Goal: Task Accomplishment & Management: Manage account settings

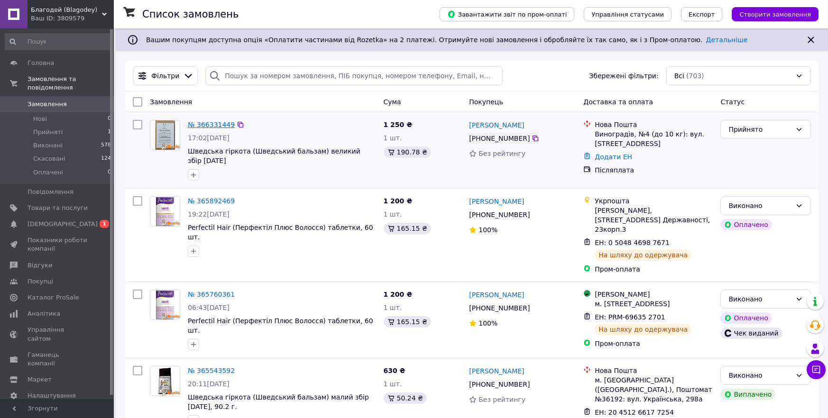
click at [200, 123] on link "№ 366331449" at bounding box center [211, 125] width 47 height 8
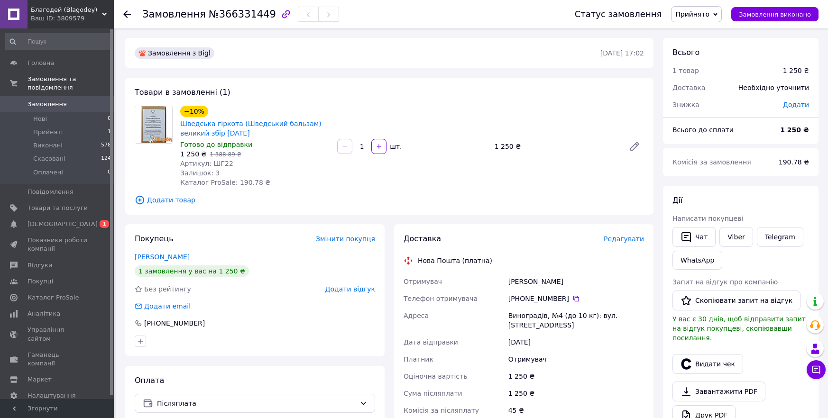
click at [238, 19] on span "№366331449" at bounding box center [242, 14] width 67 height 11
copy span "366331449"
drag, startPoint x: 573, startPoint y: 298, endPoint x: 528, endPoint y: 284, distance: 46.8
click at [572, 299] on icon at bounding box center [576, 299] width 8 height 8
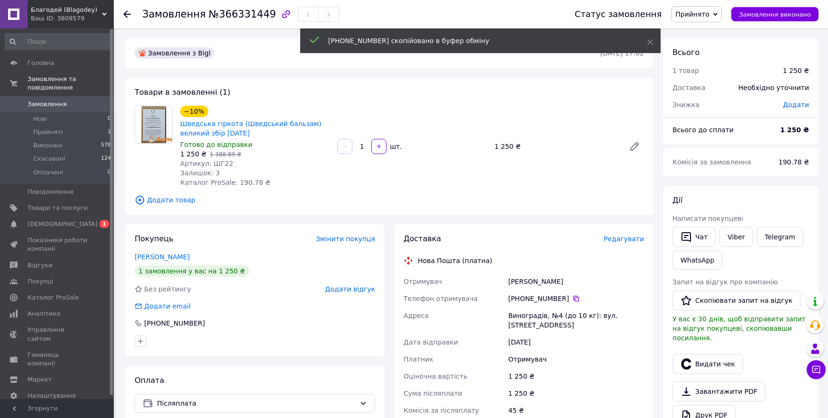
click at [657, 120] on div "Замовлення з Bigl [DATE] 17:02 Товари в замовленні (1) −10% Шведська гіркота (Ш…" at bounding box center [389, 361] width 538 height 646
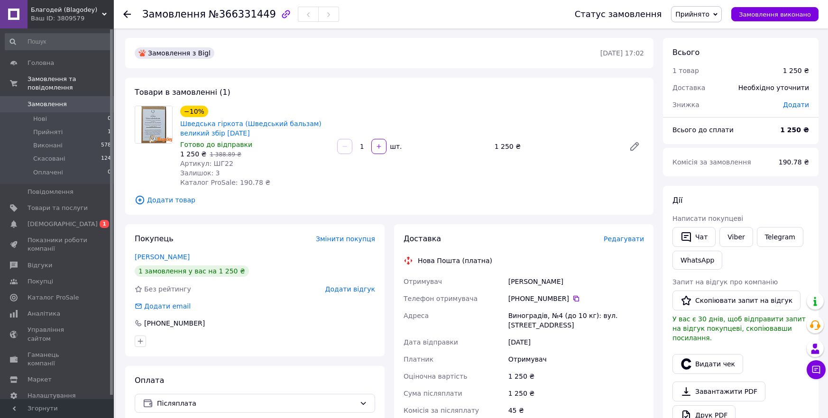
drag, startPoint x: 558, startPoint y: 279, endPoint x: 504, endPoint y: 283, distance: 54.2
click at [504, 283] on div "Отримувач [PERSON_NAME] Телефон отримувача [PHONE_NUMBER]   Адреса Виноградів, …" at bounding box center [524, 354] width 244 height 163
copy div "Отримувач [PERSON_NAME]"
drag, startPoint x: 508, startPoint y: 315, endPoint x: 503, endPoint y: 274, distance: 41.2
click at [556, 314] on div "Виноградів, №4 (до 10 кг): вул. [STREET_ADDRESS]" at bounding box center [575, 320] width 139 height 27
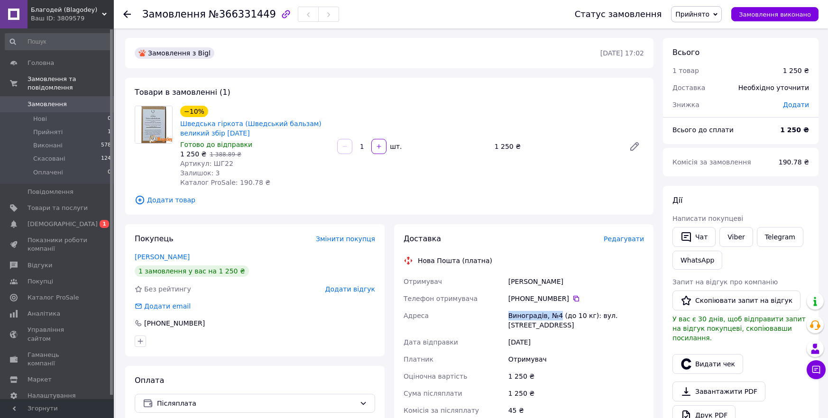
copy div "Виноградів, №4"
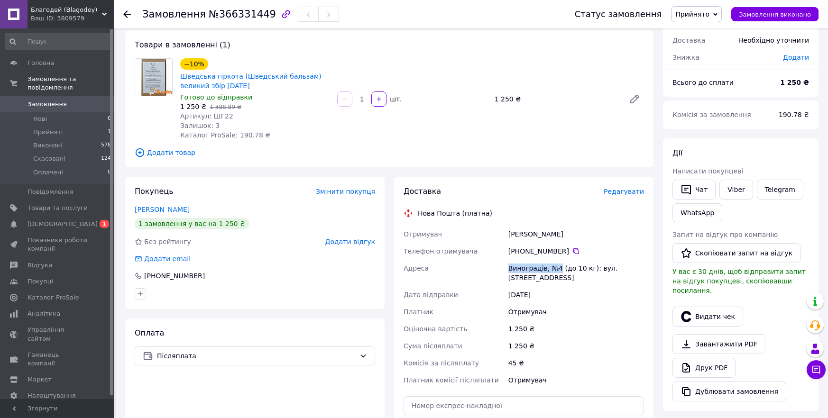
scroll to position [119, 0]
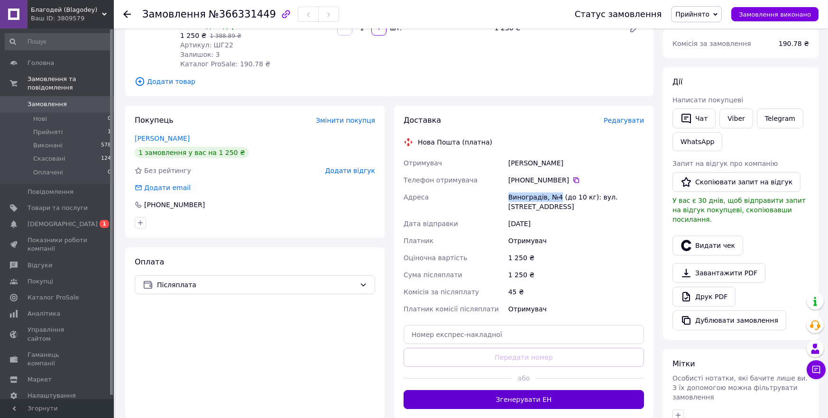
click at [533, 404] on button "Згенерувати ЕН" at bounding box center [523, 399] width 240 height 19
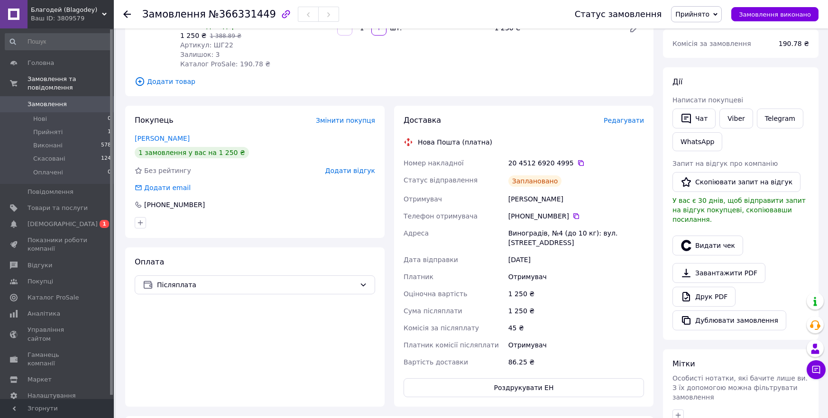
click at [649, 306] on div "Доставка Редагувати Нова Пошта (платна) Номер накладної 20 4512 6920 4995   Ста…" at bounding box center [523, 256] width 259 height 301
click at [546, 198] on div "[PERSON_NAME]" at bounding box center [575, 199] width 139 height 17
copy div "л"
click at [548, 202] on div "[PERSON_NAME]" at bounding box center [575, 199] width 139 height 17
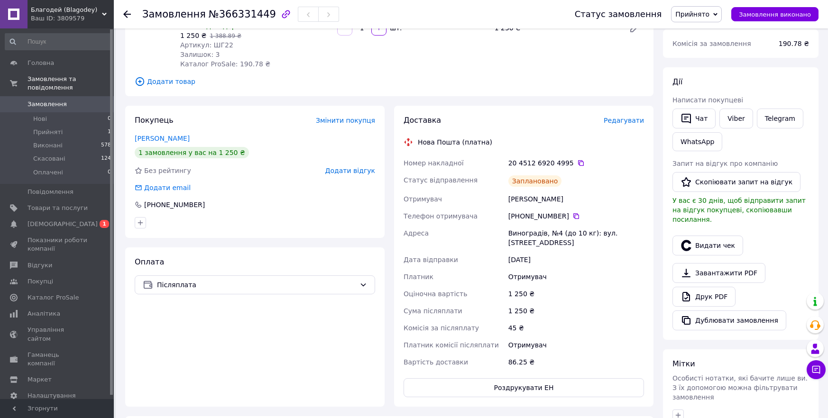
click at [548, 202] on div "[PERSON_NAME]" at bounding box center [575, 199] width 139 height 17
copy div "[PERSON_NAME]"
click at [577, 165] on icon at bounding box center [581, 163] width 8 height 8
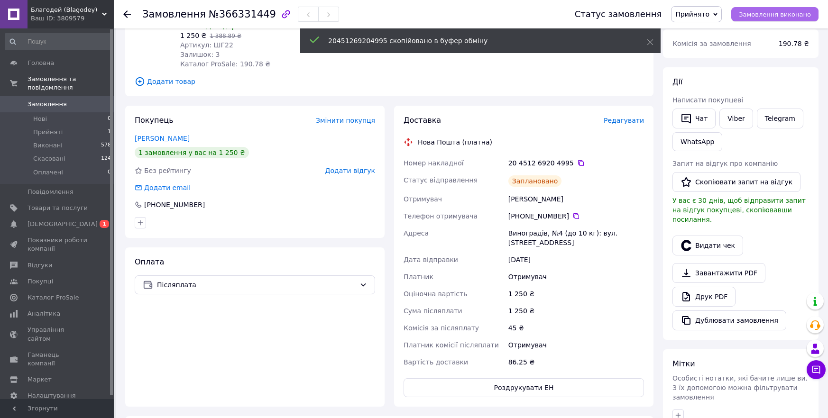
click at [787, 17] on span "Замовлення виконано" at bounding box center [775, 14] width 72 height 7
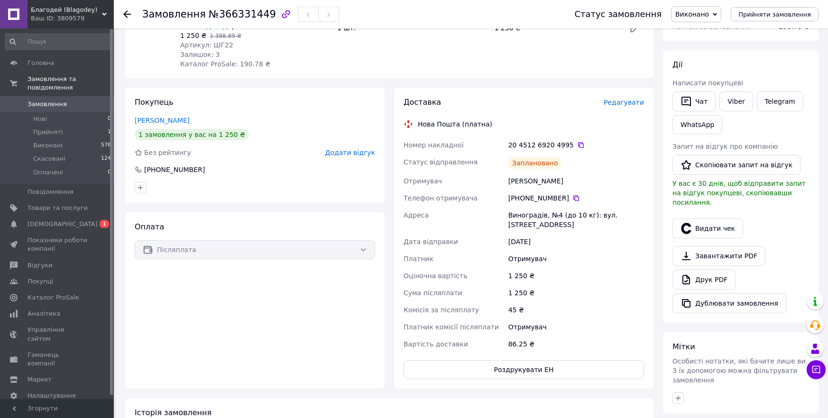
drag, startPoint x: 658, startPoint y: 78, endPoint x: 645, endPoint y: 74, distance: 13.8
click at [652, 77] on div "Замовлення з Bigl [DATE] 17:02 Товари в замовленні (1) −10% Шведська гіркота (Ш…" at bounding box center [471, 233] width 703 height 629
